Goal: Task Accomplishment & Management: Use online tool/utility

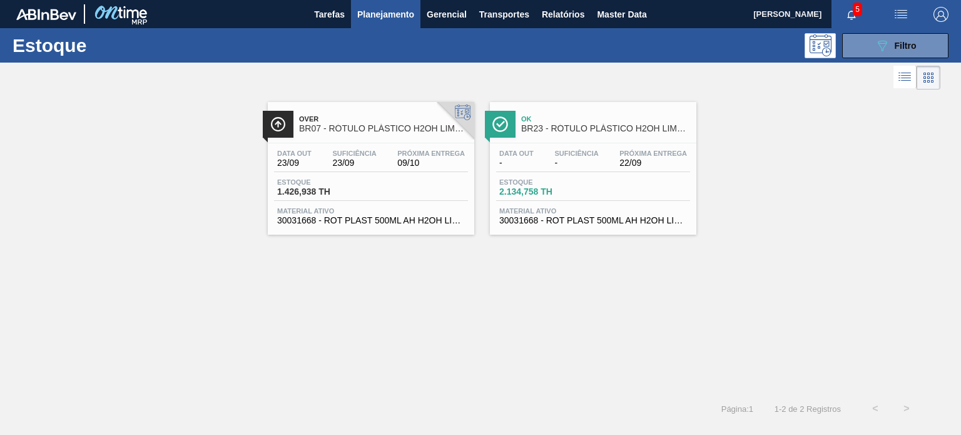
click at [393, 17] on span "Planejamento" at bounding box center [385, 14] width 57 height 15
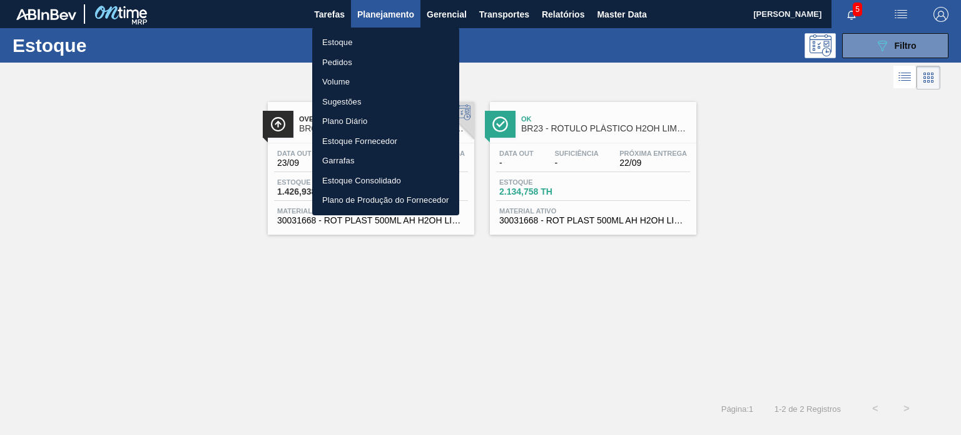
click at [358, 59] on li "Pedidos" at bounding box center [385, 63] width 147 height 20
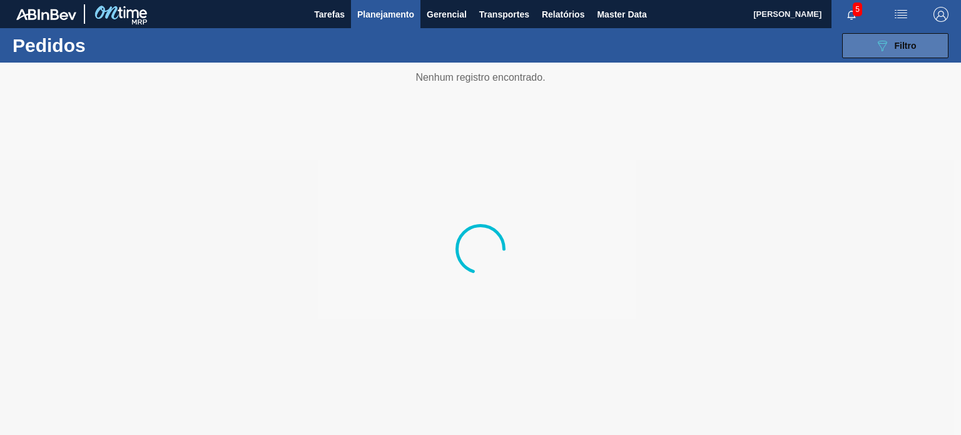
click at [889, 53] on button "089F7B8B-B2A5-4AFE-B5C0-19BA573D28AC Filtro" at bounding box center [895, 45] width 106 height 25
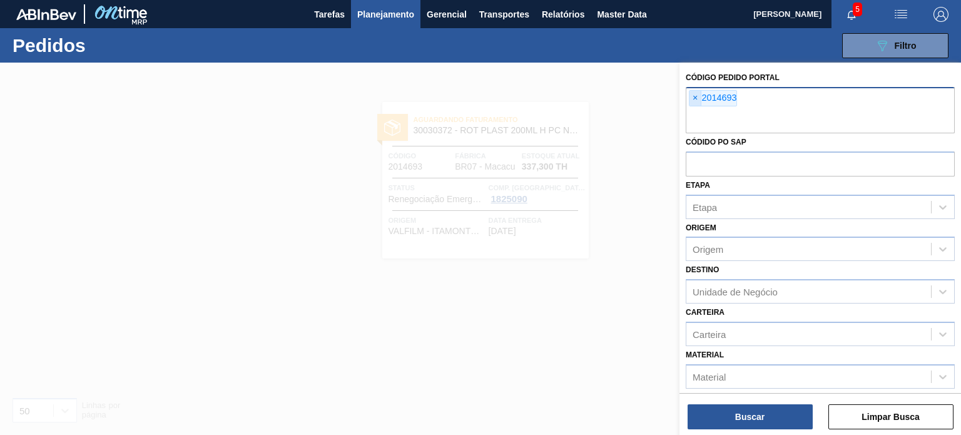
click at [693, 94] on span "×" at bounding box center [695, 98] width 12 height 15
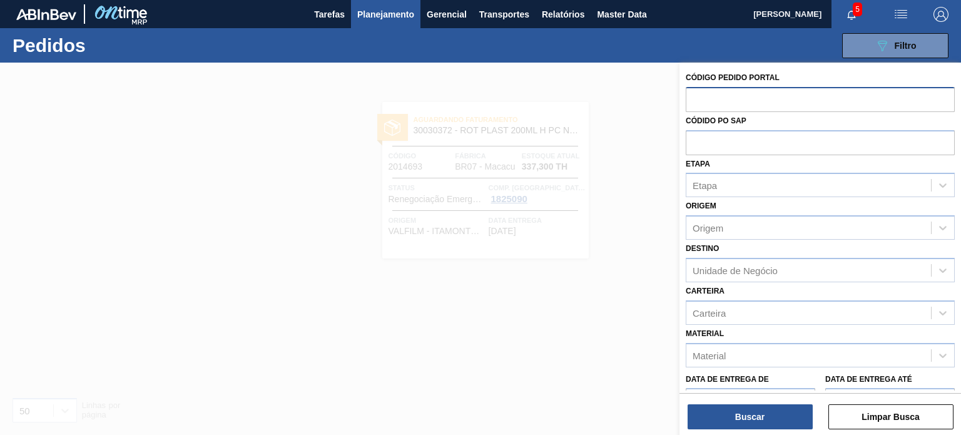
paste input "2023499"
type input "2023499"
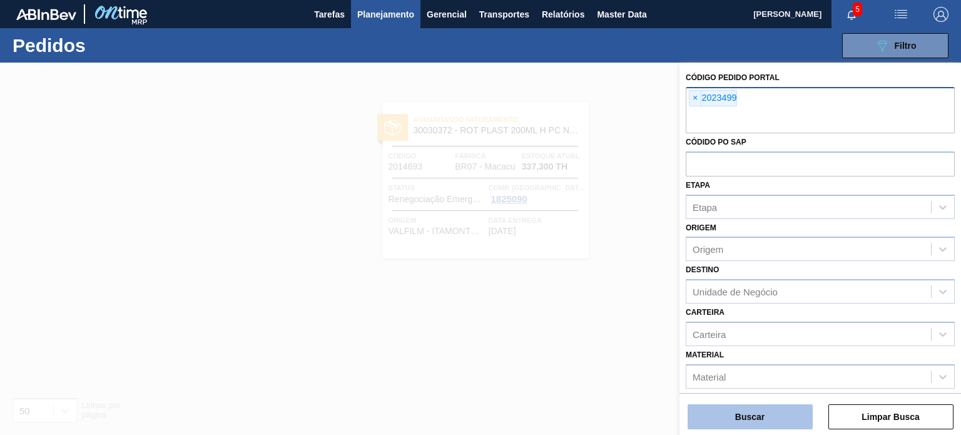
click at [756, 411] on button "Buscar" at bounding box center [750, 416] width 125 height 25
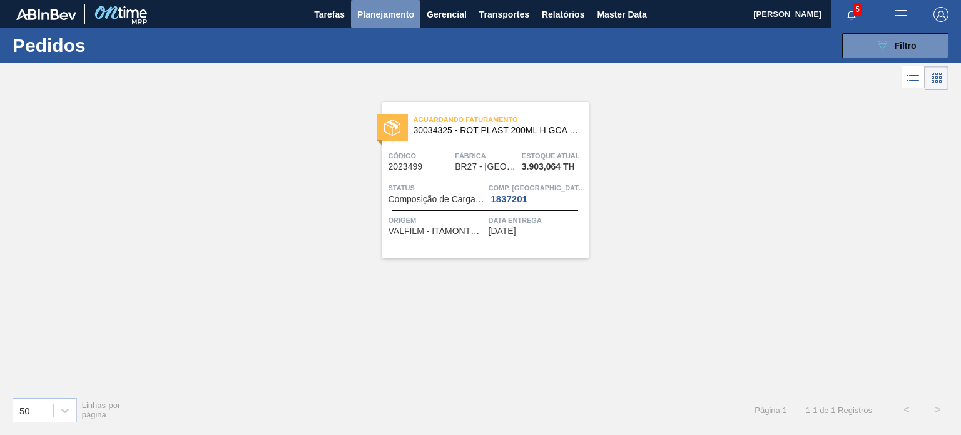
click at [392, 19] on span "Planejamento" at bounding box center [385, 14] width 57 height 15
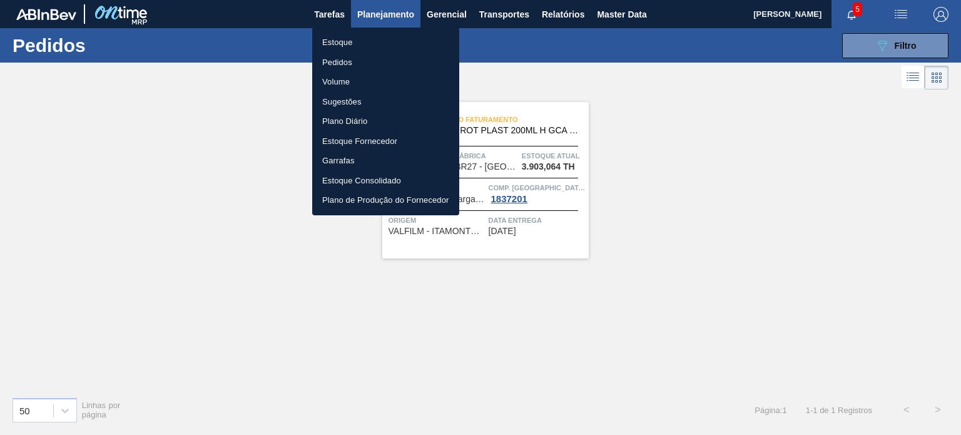
click at [353, 45] on li "Estoque" at bounding box center [385, 43] width 147 height 20
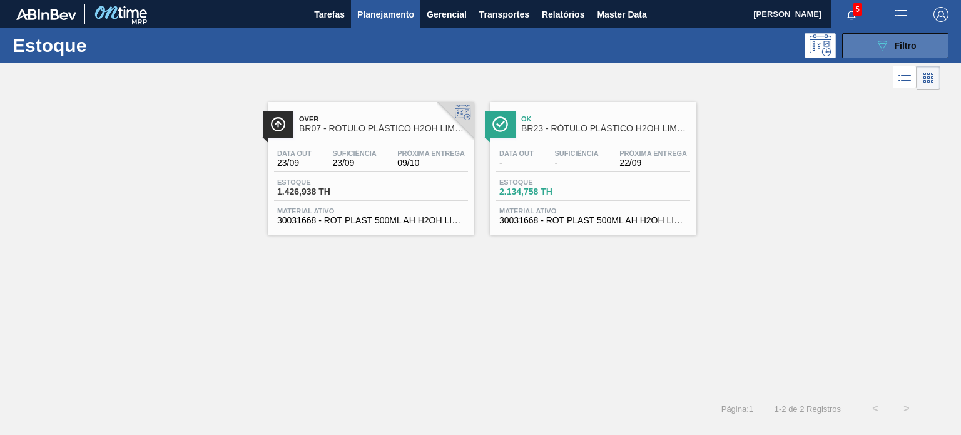
click at [887, 41] on icon "089F7B8B-B2A5-4AFE-B5C0-19BA573D28AC" at bounding box center [882, 45] width 15 height 15
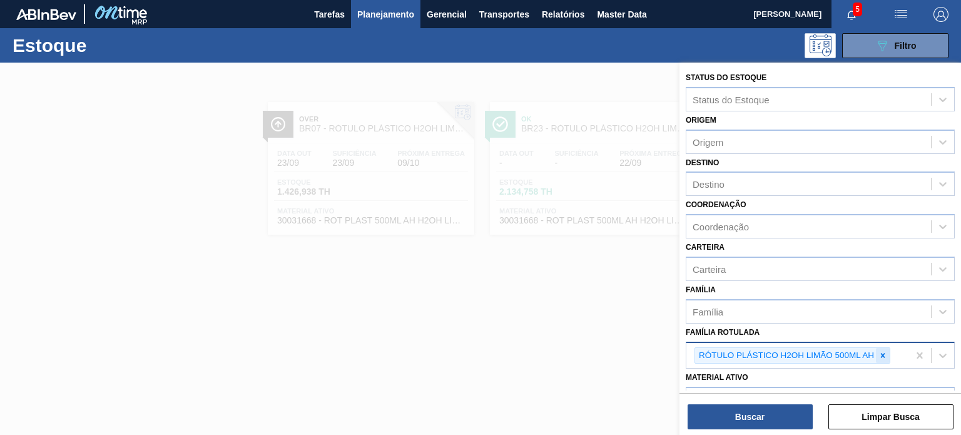
click at [880, 352] on icon at bounding box center [882, 355] width 9 height 9
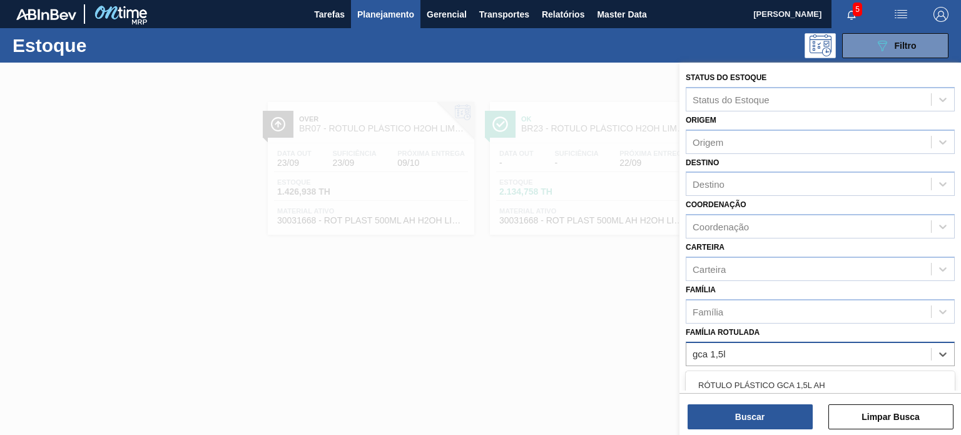
type Rotulada "gca 1,5l"
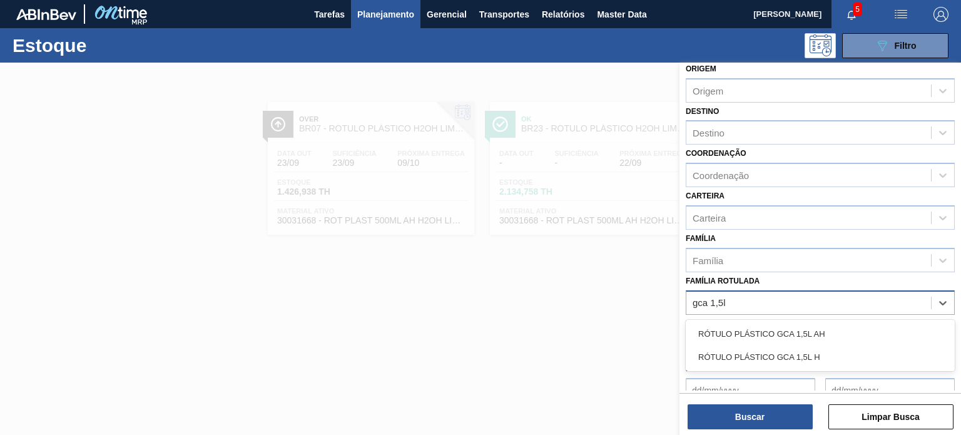
scroll to position [125, 0]
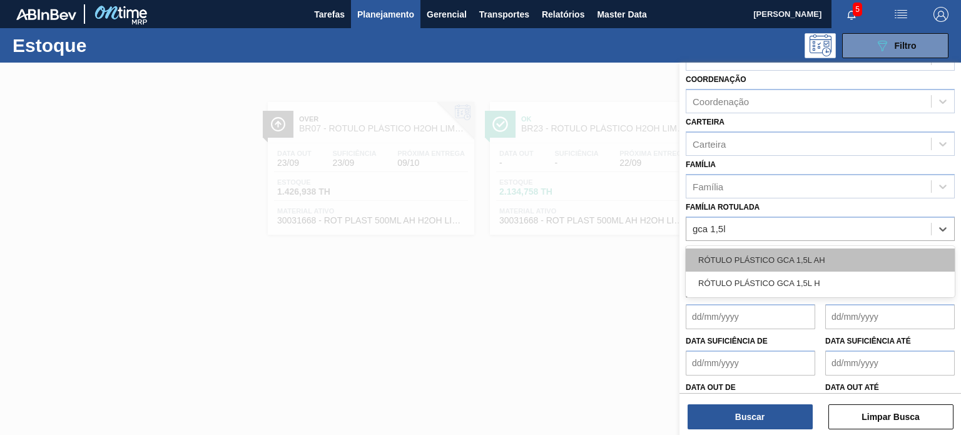
click at [789, 253] on div "RÓTULO PLÁSTICO GCA 1,5L AH" at bounding box center [820, 259] width 269 height 23
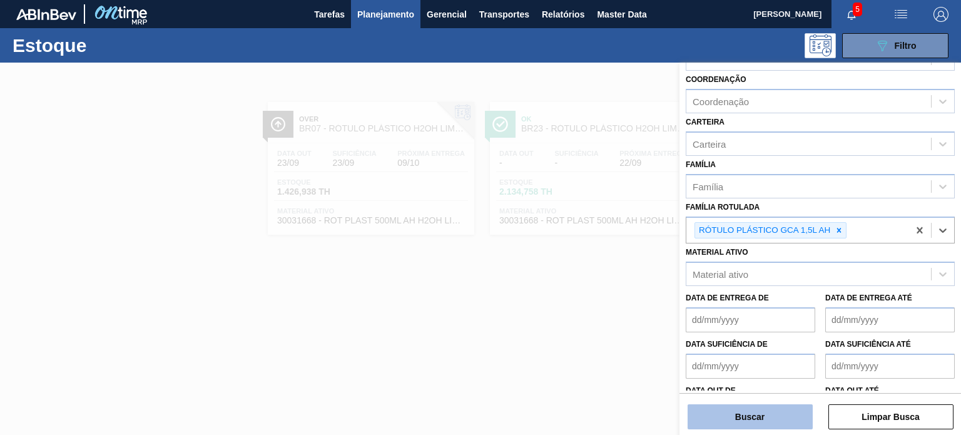
click at [780, 408] on button "Buscar" at bounding box center [750, 416] width 125 height 25
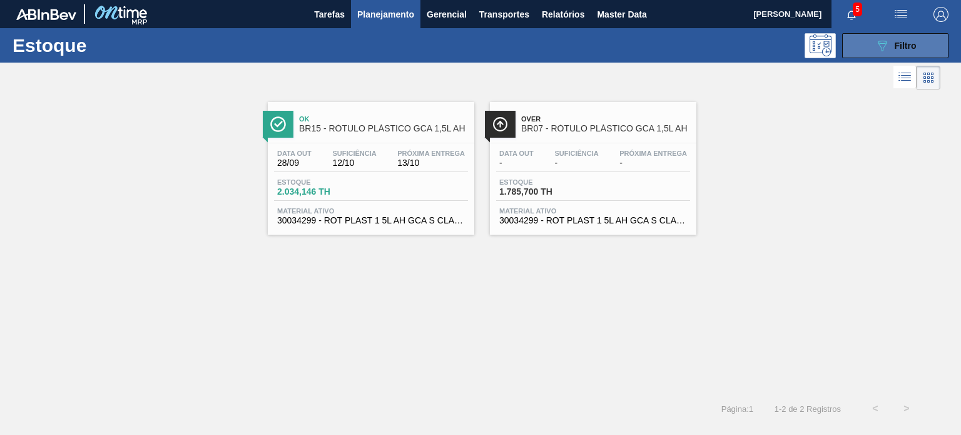
click at [889, 44] on div "089F7B8B-B2A5-4AFE-B5C0-19BA573D28AC Filtro" at bounding box center [896, 45] width 42 height 15
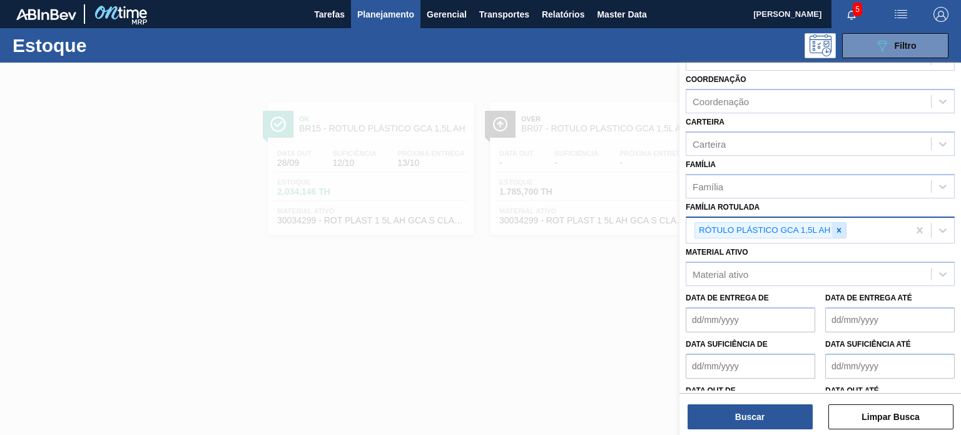
click at [835, 228] on icon at bounding box center [839, 230] width 9 height 9
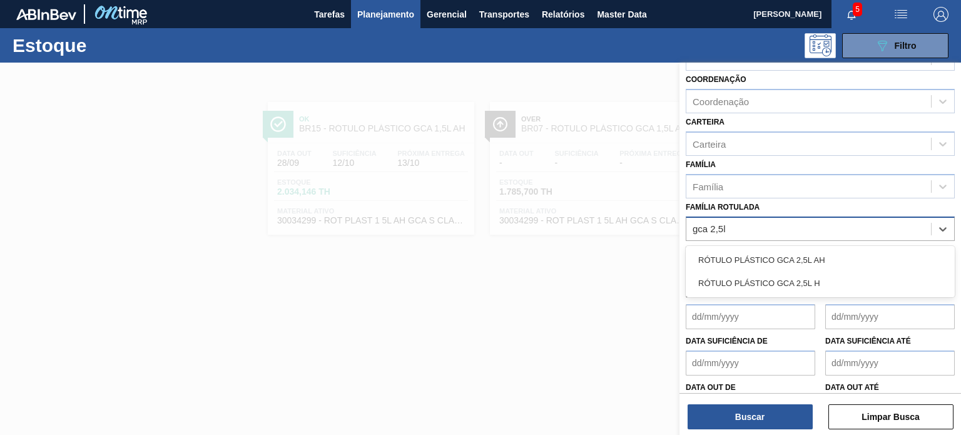
type Rotulada "gca 2,5l h"
click at [901, 262] on div "RÓTULO PLÁSTICO GCA 2,5L H" at bounding box center [820, 259] width 269 height 23
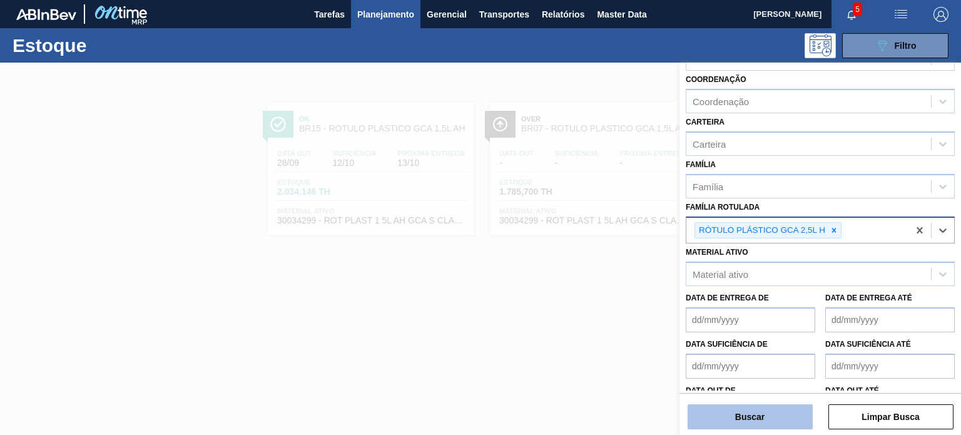
click at [778, 427] on button "Buscar" at bounding box center [750, 416] width 125 height 25
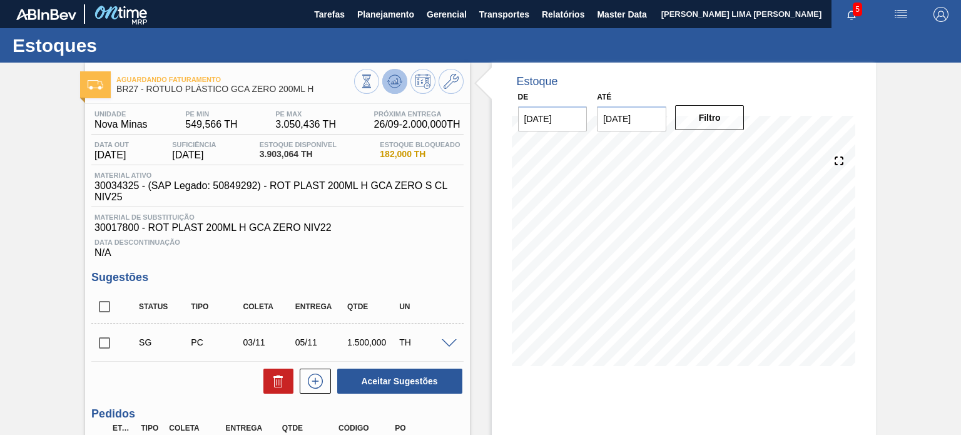
click at [398, 84] on icon at bounding box center [394, 81] width 15 height 15
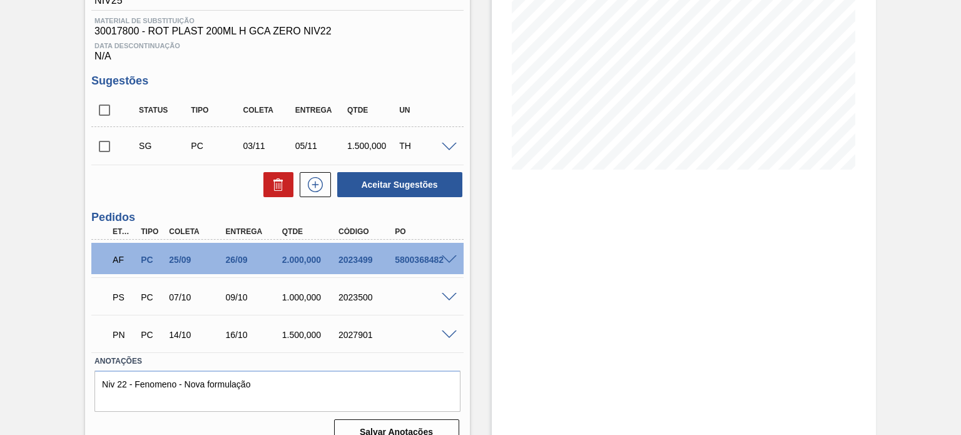
scroll to position [216, 0]
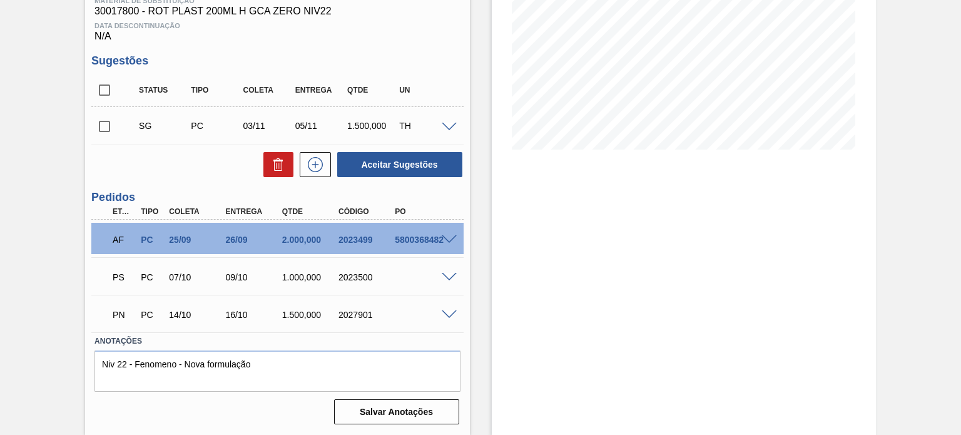
click at [445, 277] on span at bounding box center [449, 277] width 15 height 9
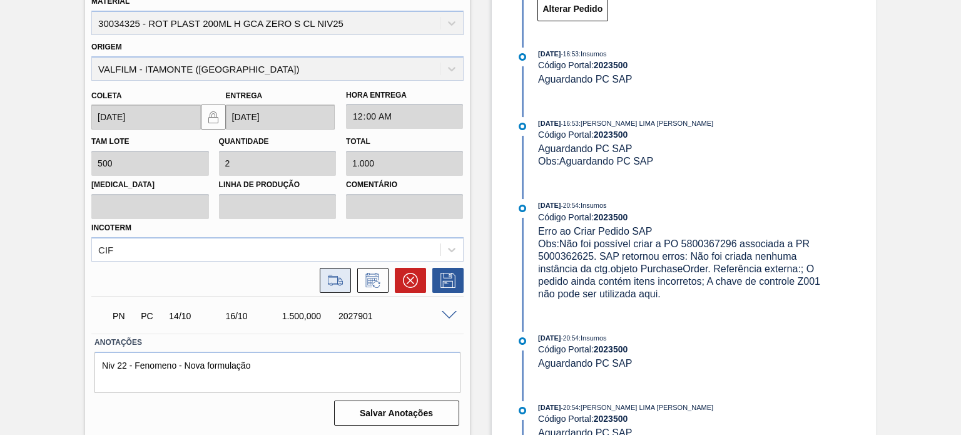
click at [337, 277] on icon at bounding box center [335, 280] width 20 height 15
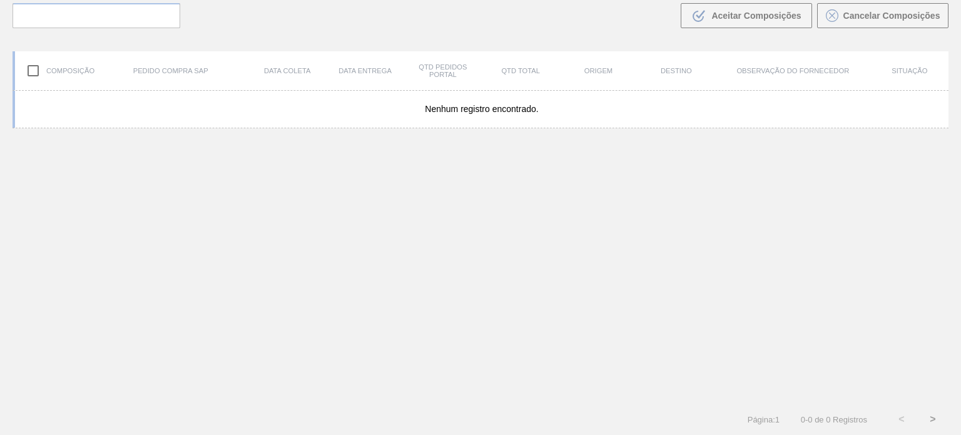
scroll to position [90, 0]
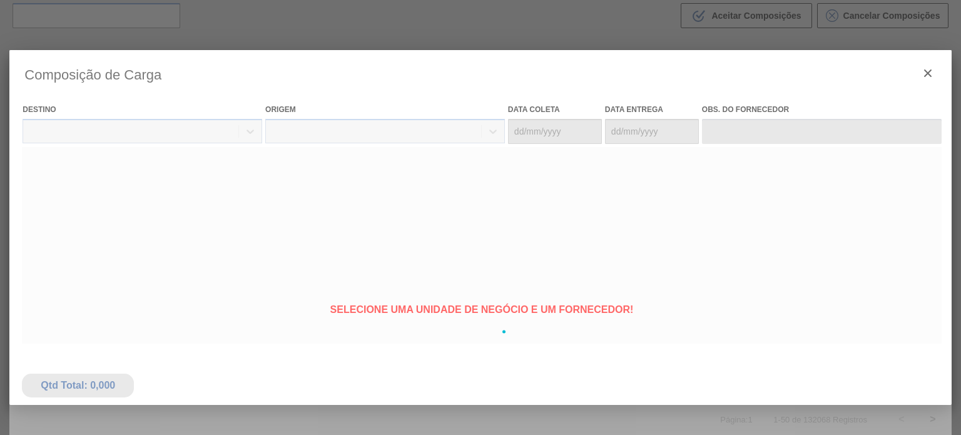
type coleta "[DATE]"
type entrega "[DATE]"
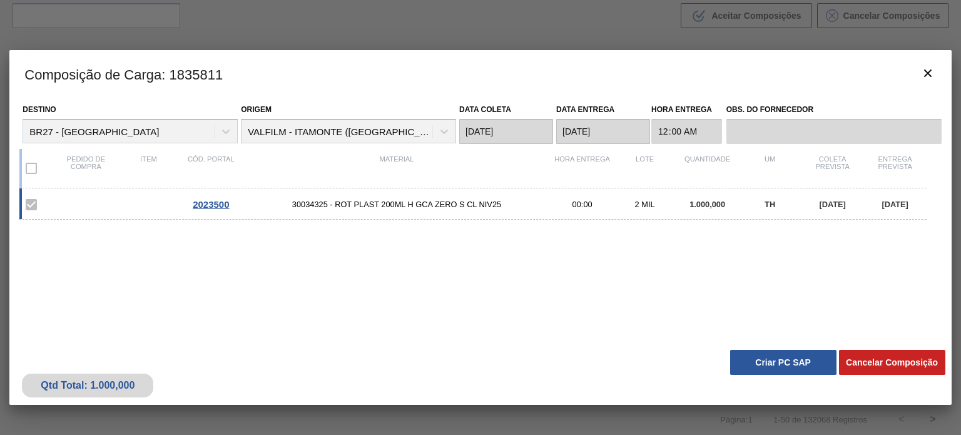
click at [740, 349] on div "Qtd Total: 1.000,000 Cancelar Composição Criar PC SAP" at bounding box center [480, 373] width 942 height 61
click at [754, 381] on div "Qtd Total: 1.000,000 Cancelar Composição Criar PC SAP" at bounding box center [480, 373] width 942 height 61
click at [756, 364] on button "Criar PC SAP" at bounding box center [783, 362] width 106 height 25
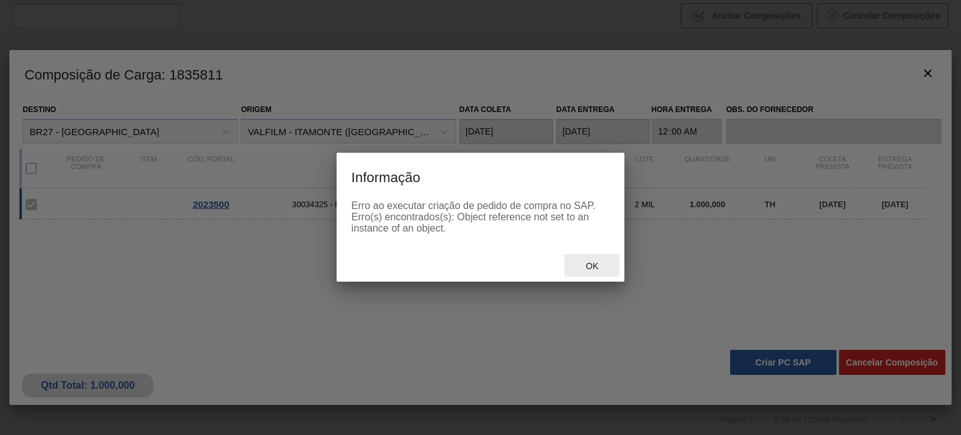
click at [588, 261] on span "Ok" at bounding box center [592, 266] width 33 height 10
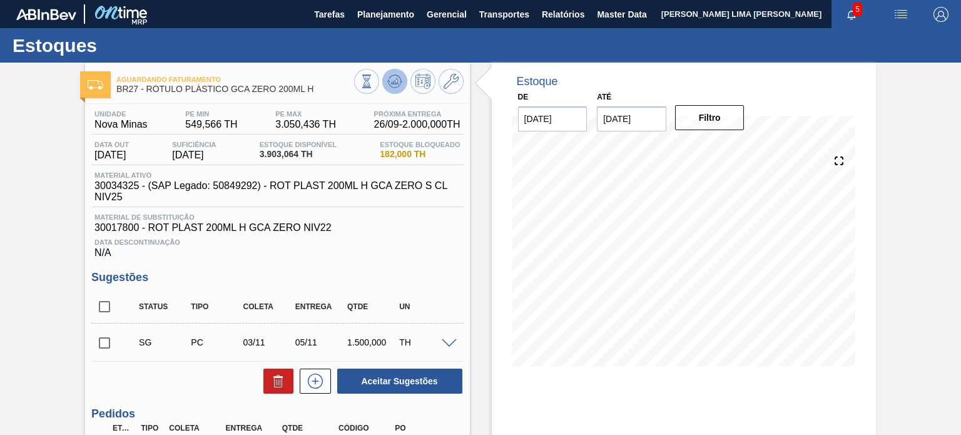
click at [400, 87] on icon at bounding box center [394, 81] width 15 height 15
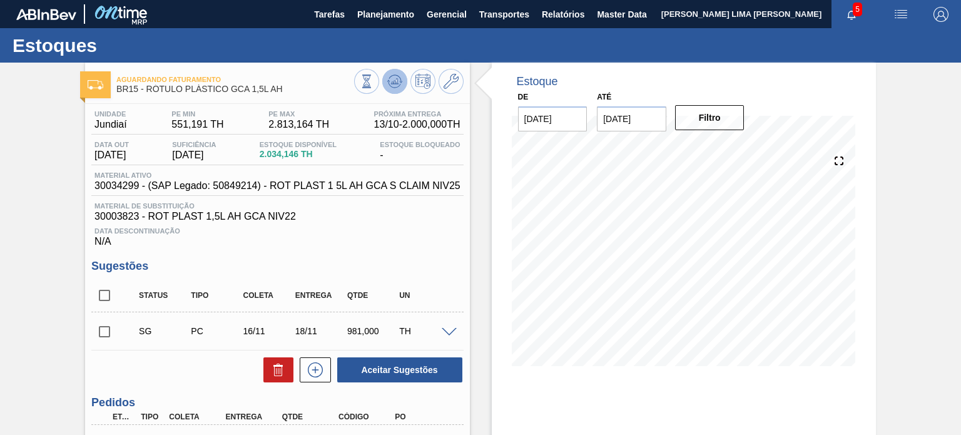
click at [402, 89] on button at bounding box center [394, 81] width 25 height 25
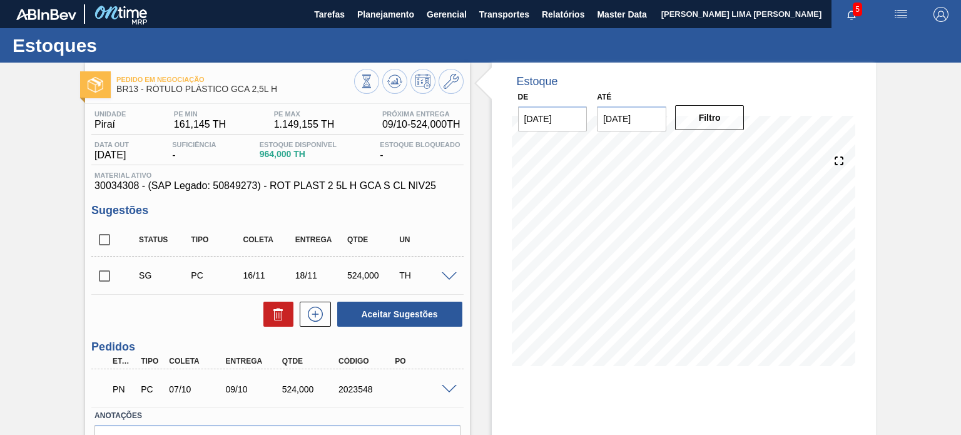
click at [448, 388] on span at bounding box center [449, 389] width 15 height 9
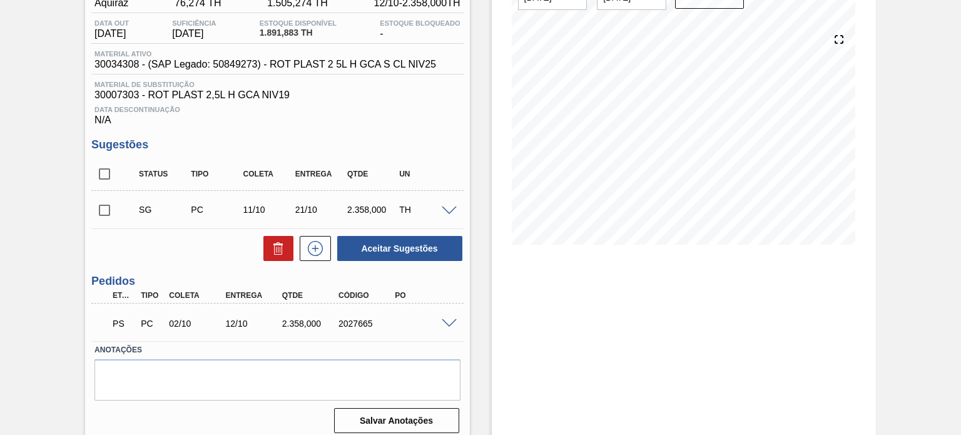
scroll to position [130, 0]
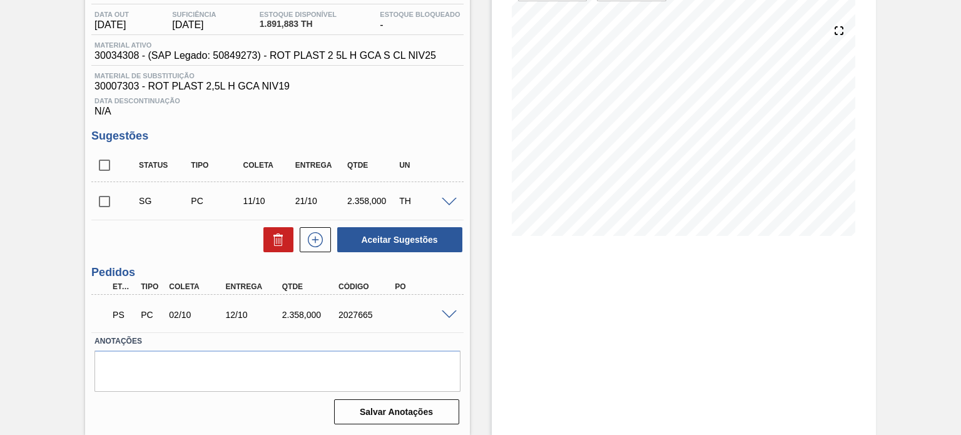
click at [454, 317] on span at bounding box center [449, 314] width 15 height 9
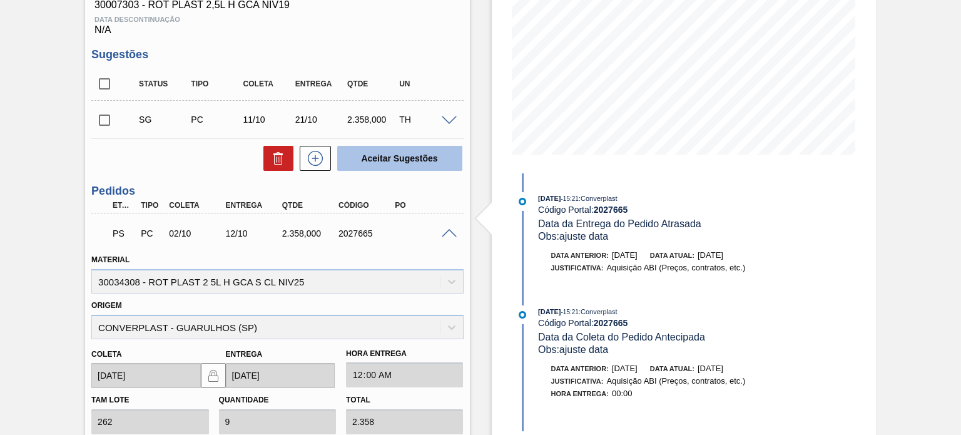
scroll to position [380, 0]
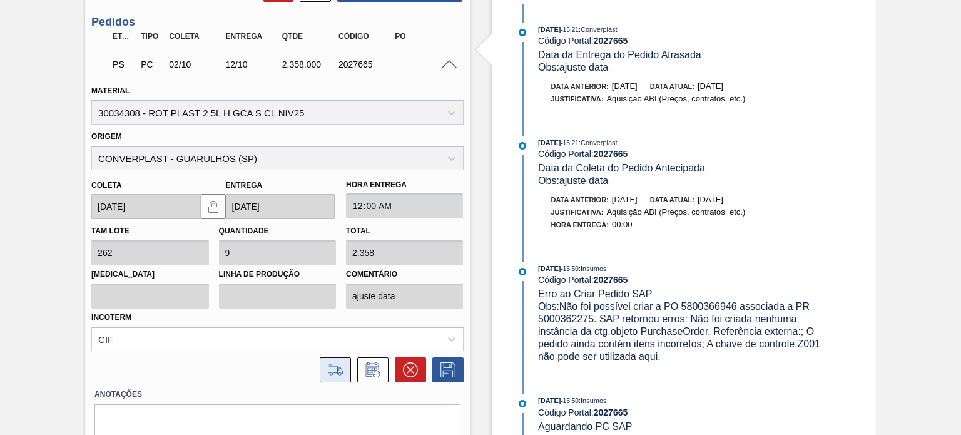
click at [330, 362] on icon at bounding box center [335, 369] width 20 height 15
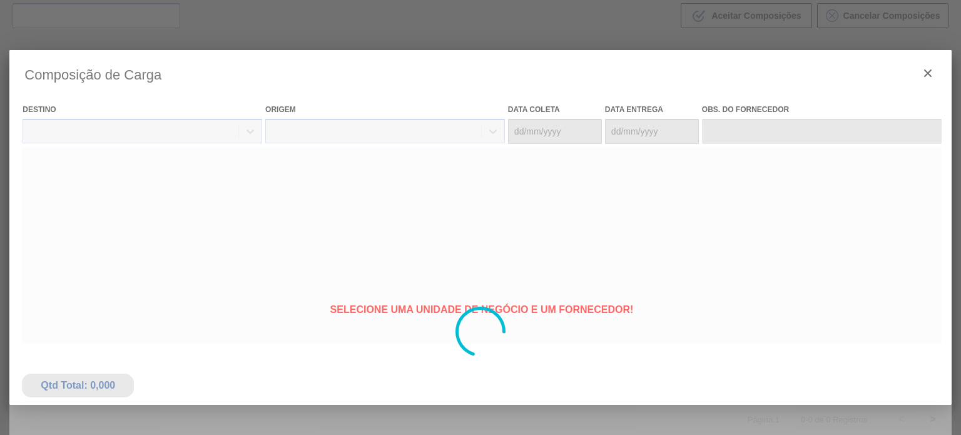
type coleta "[DATE]"
type entrega "[DATE]"
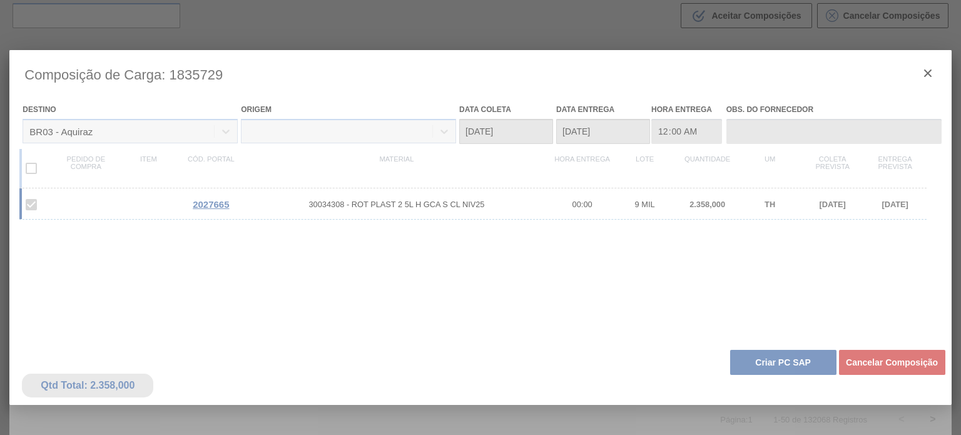
drag, startPoint x: 778, startPoint y: 362, endPoint x: 778, endPoint y: 369, distance: 6.9
click at [778, 364] on div at bounding box center [480, 331] width 942 height 563
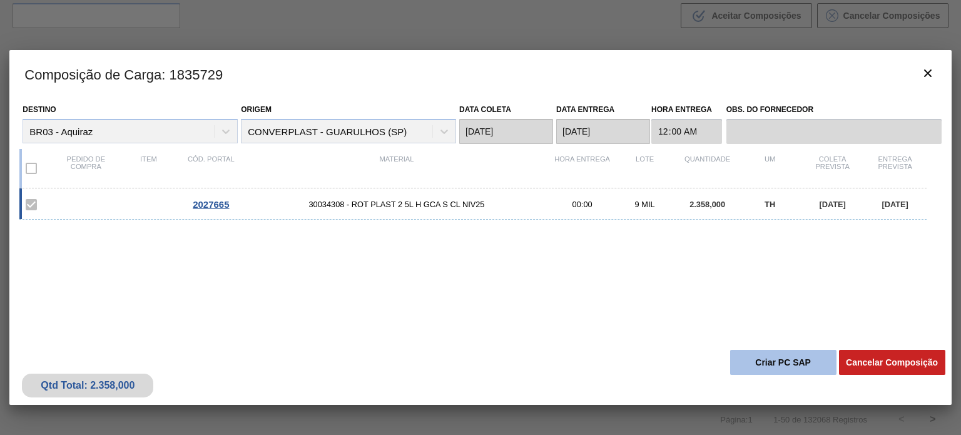
click at [768, 361] on button "Criar PC SAP" at bounding box center [783, 362] width 106 height 25
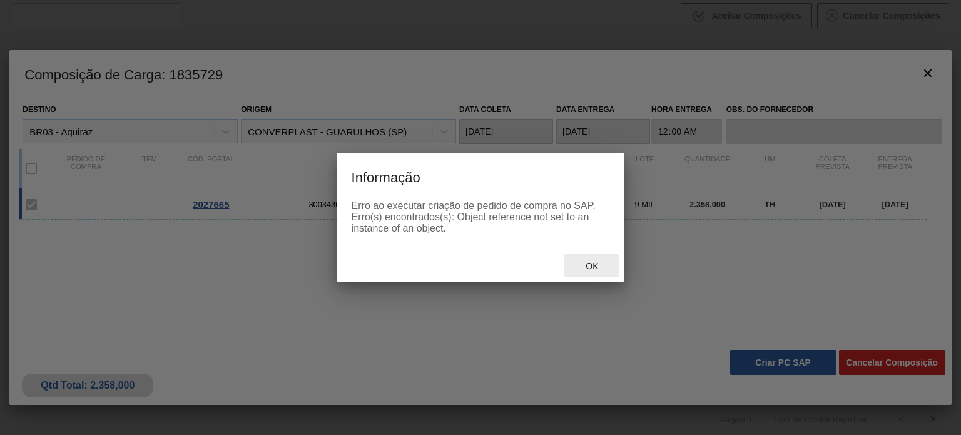
click at [597, 257] on div "Ok" at bounding box center [591, 265] width 55 height 23
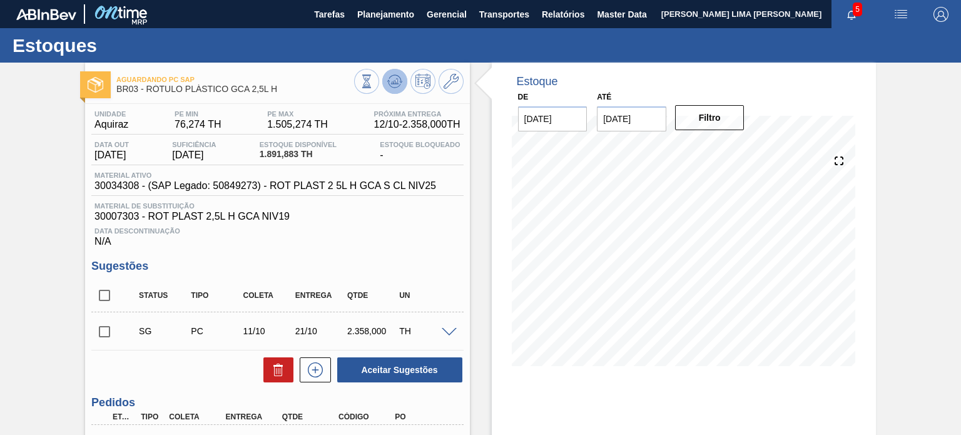
click at [388, 79] on icon at bounding box center [394, 81] width 15 height 15
click at [395, 84] on icon at bounding box center [394, 81] width 15 height 15
